Goal: Check status: Check status

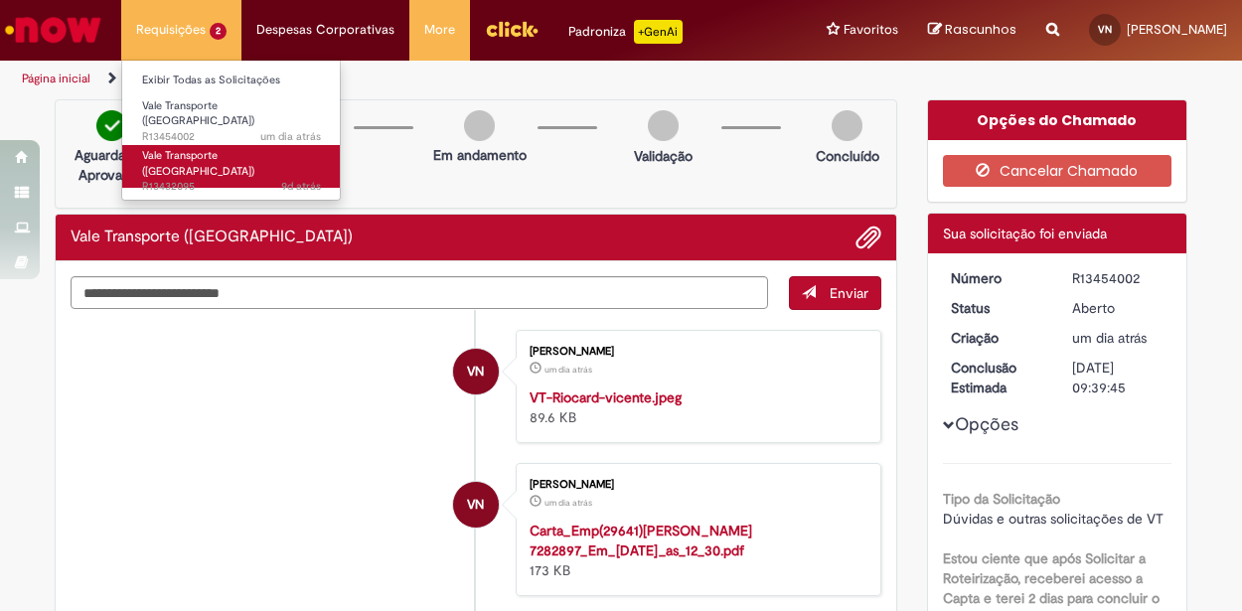
click at [179, 179] on span "9d atrás 9 dias atrás R13432095" at bounding box center [231, 187] width 179 height 16
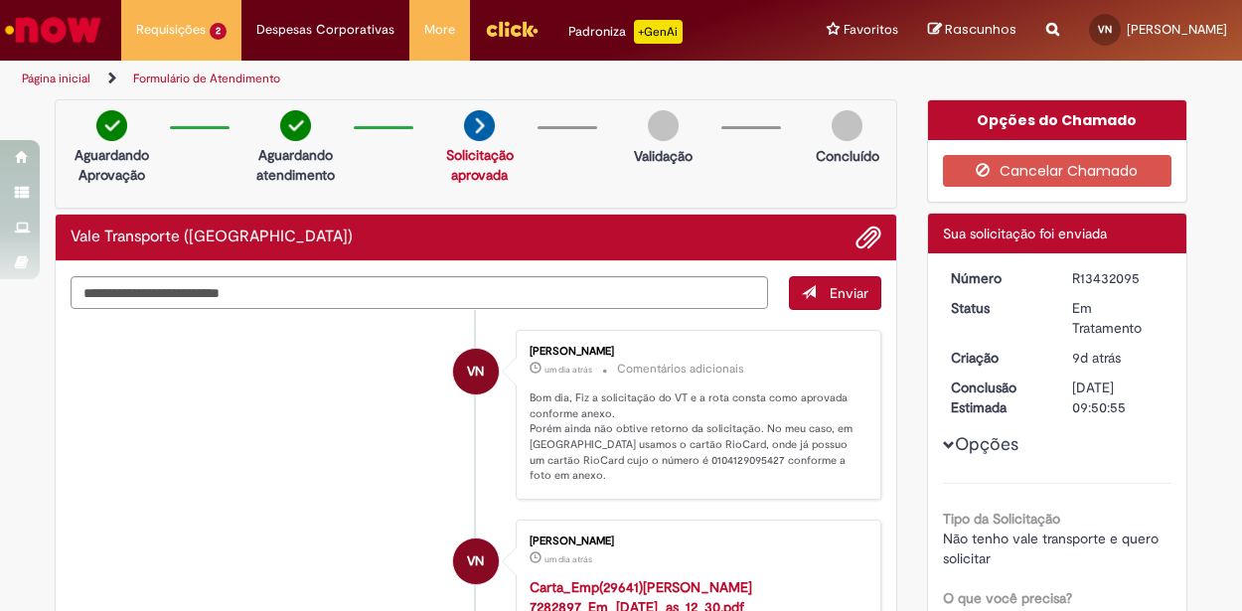
click at [491, 43] on img "Menu Cabeçalho" at bounding box center [512, 29] width 54 height 30
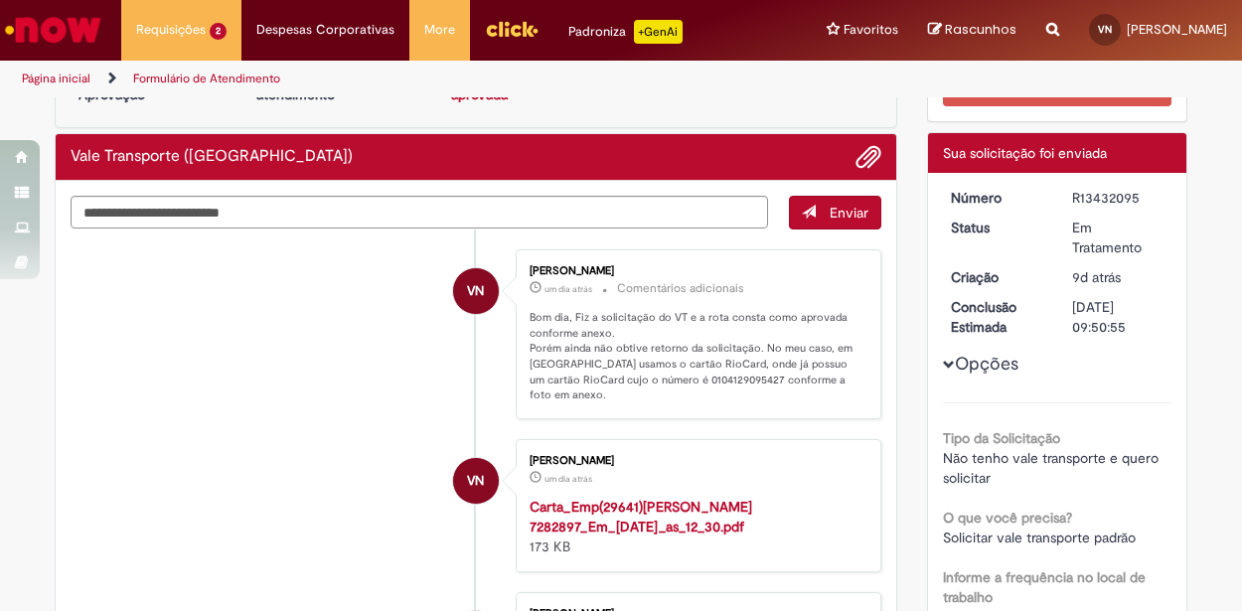
click at [81, 41] on img "Ir para a Homepage" at bounding box center [53, 30] width 102 height 40
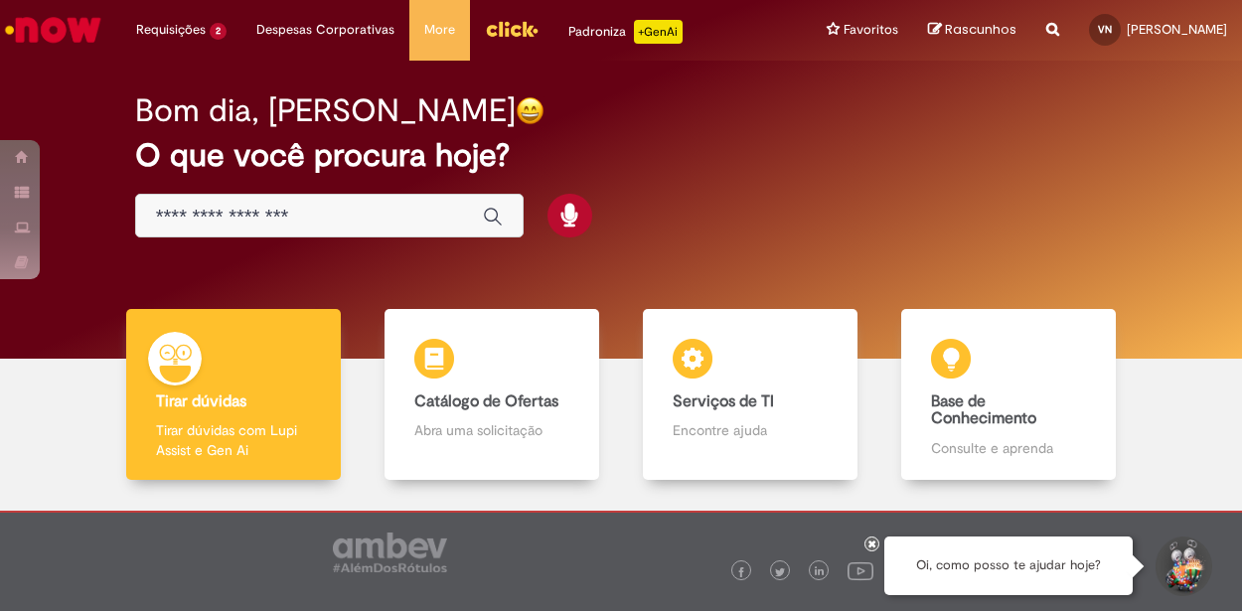
scroll to position [91, 0]
